Goal: Information Seeking & Learning: Check status

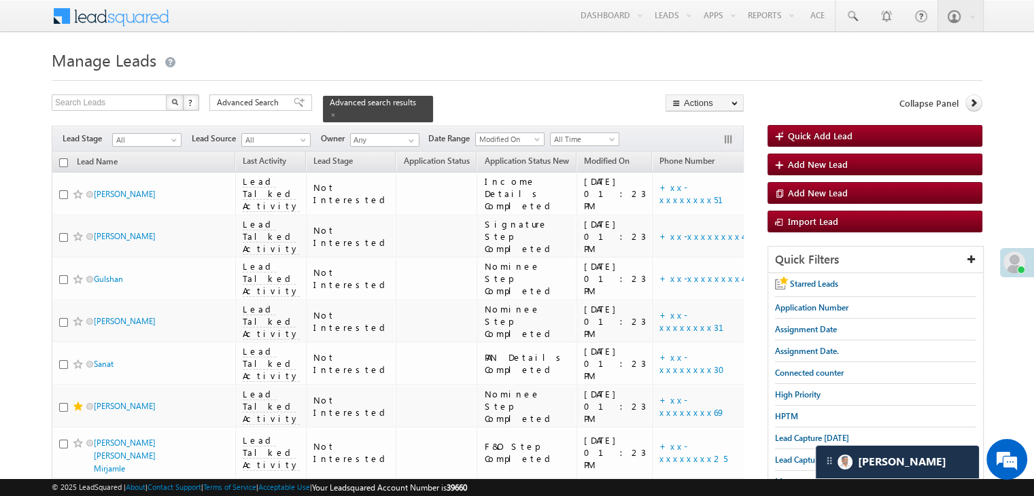
drag, startPoint x: 0, startPoint y: 0, endPoint x: 303, endPoint y: 237, distance: 384.7
click at [280, 104] on span "Advanced Search" at bounding box center [250, 103] width 66 height 12
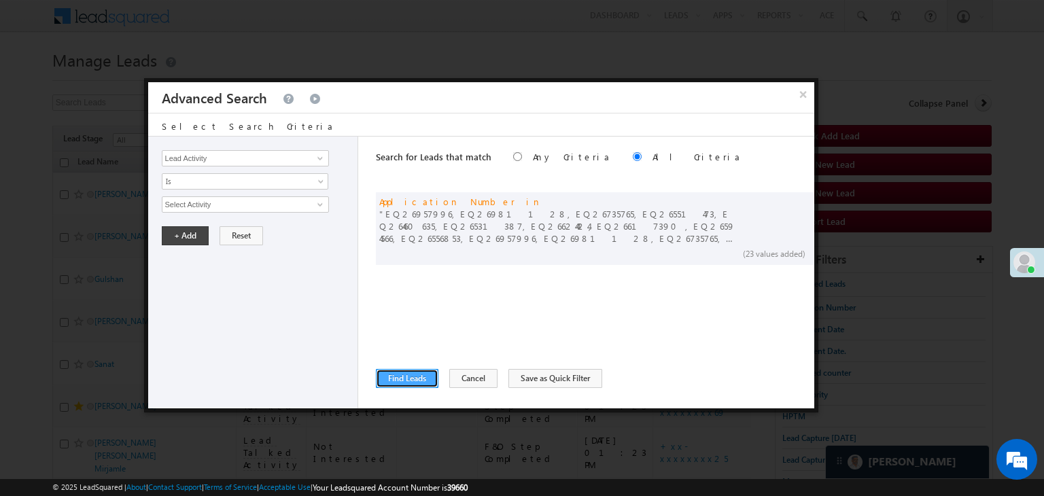
click at [396, 377] on button "Find Leads" at bounding box center [407, 378] width 63 height 19
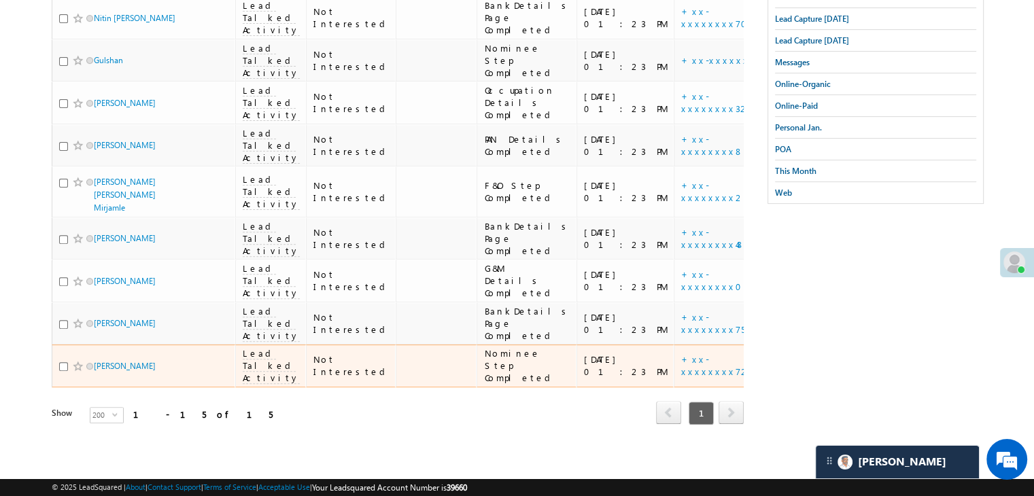
scroll to position [971, 0]
